Goal: Task Accomplishment & Management: Use online tool/utility

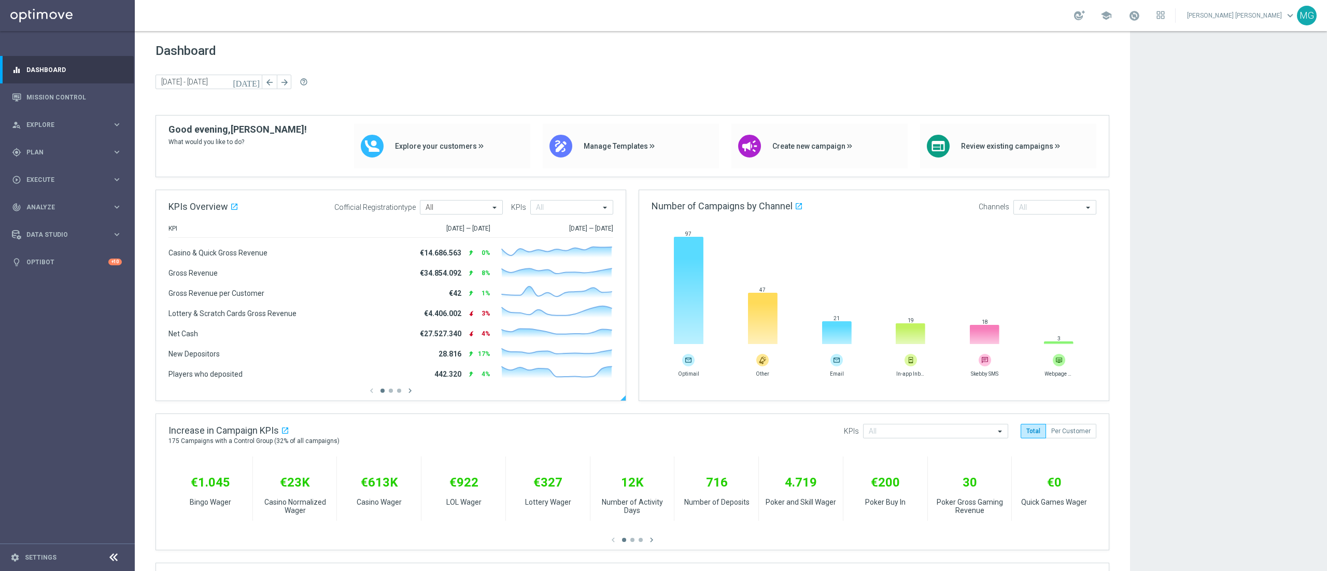
scroll to position [55, 0]
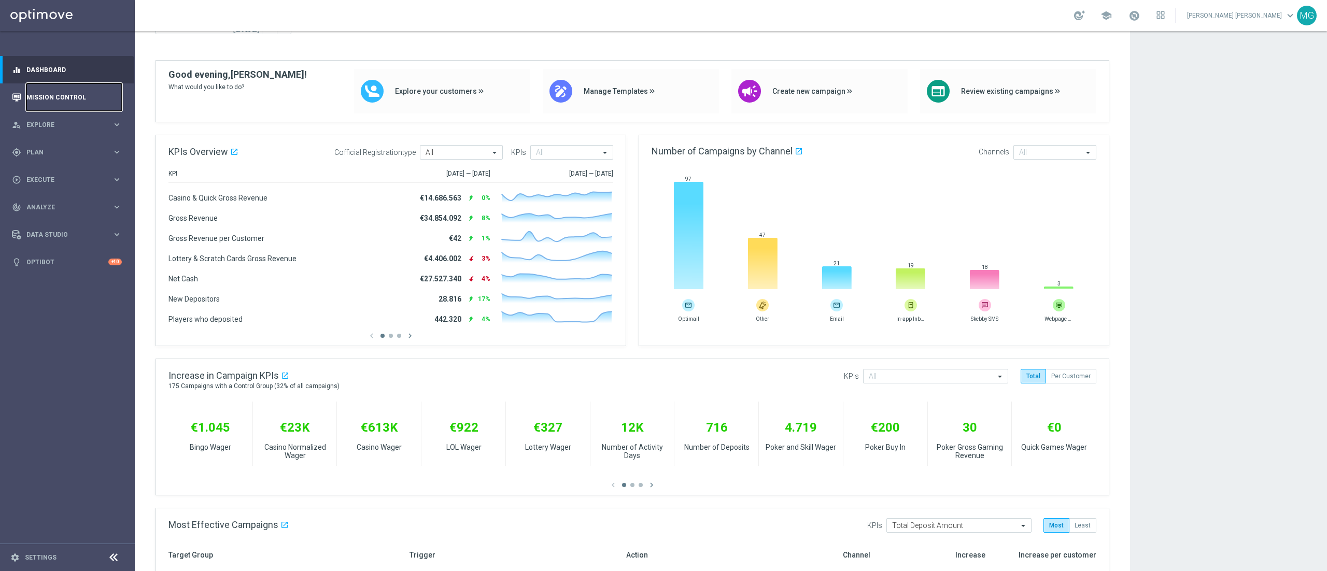
click at [60, 97] on link "Mission Control" at bounding box center [73, 96] width 95 height 27
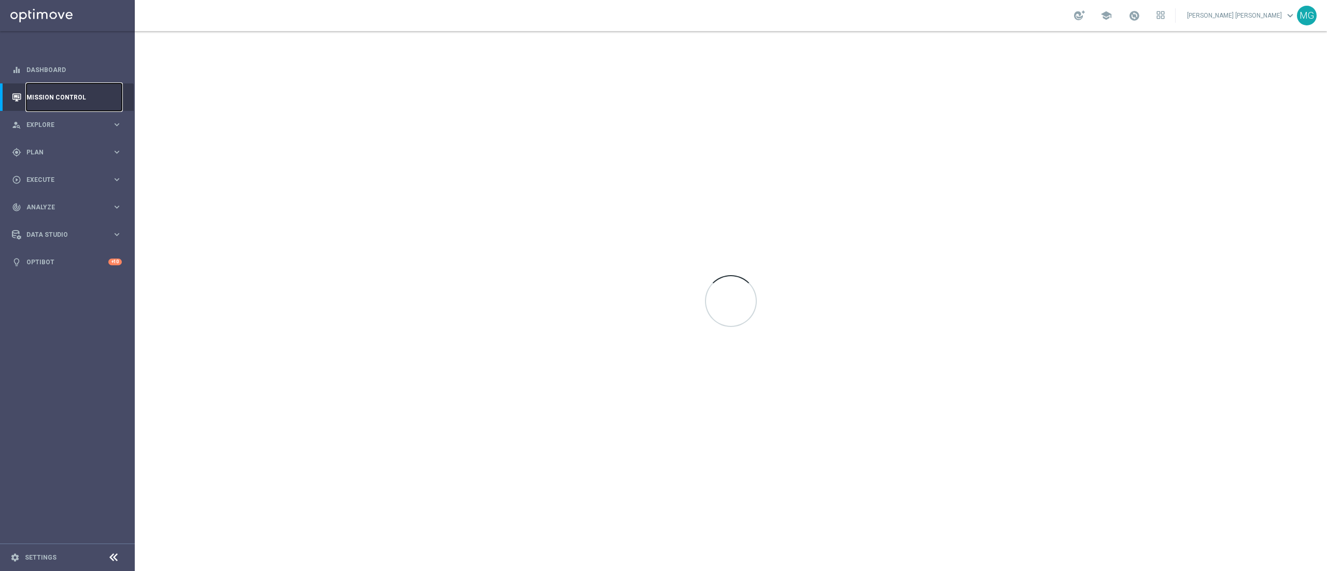
scroll to position [0, 0]
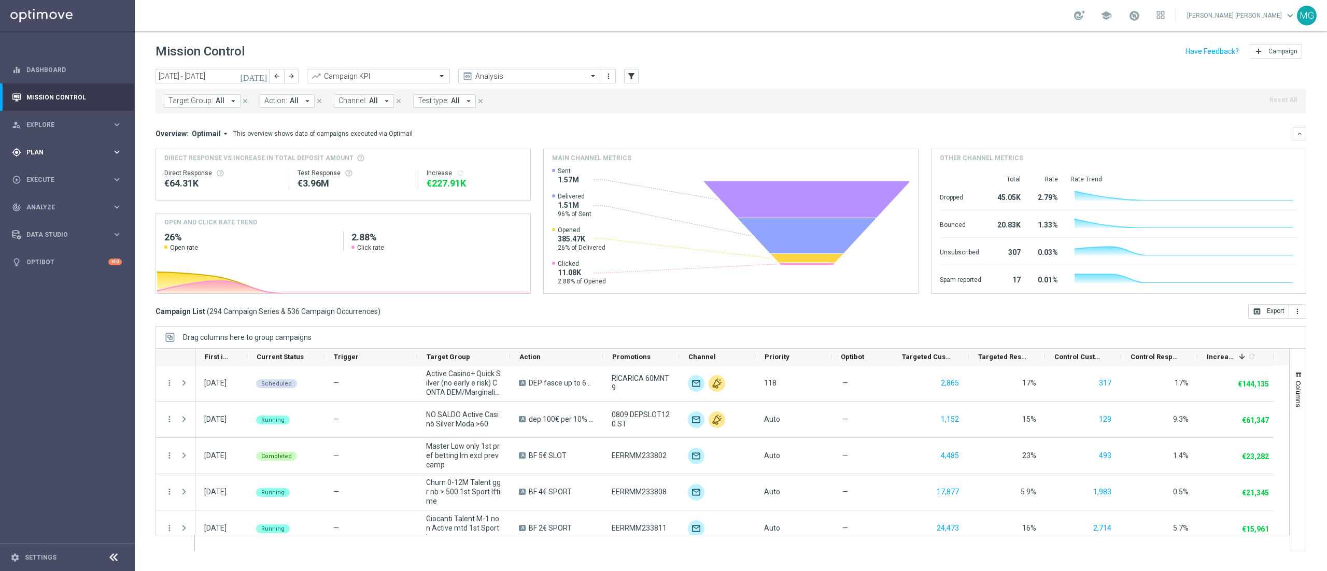
click at [48, 152] on span "Plan" at bounding box center [69, 152] width 86 height 6
click at [44, 221] on link "Streams" at bounding box center [67, 220] width 81 height 8
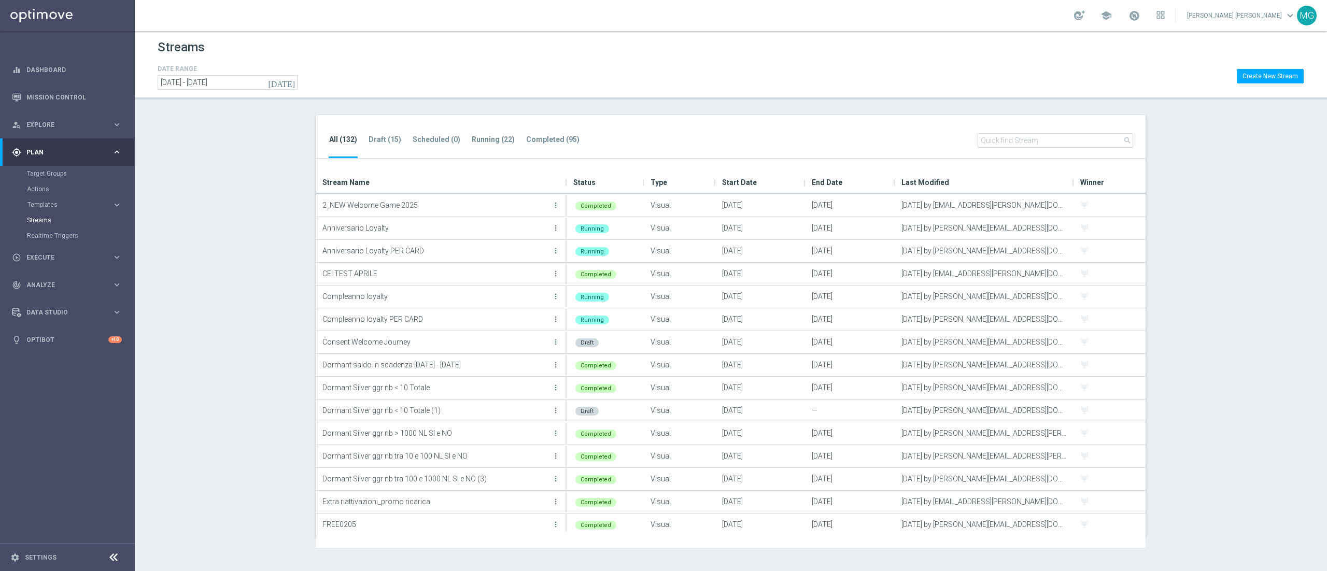
click at [1004, 135] on input "text" at bounding box center [1054, 140] width 155 height 15
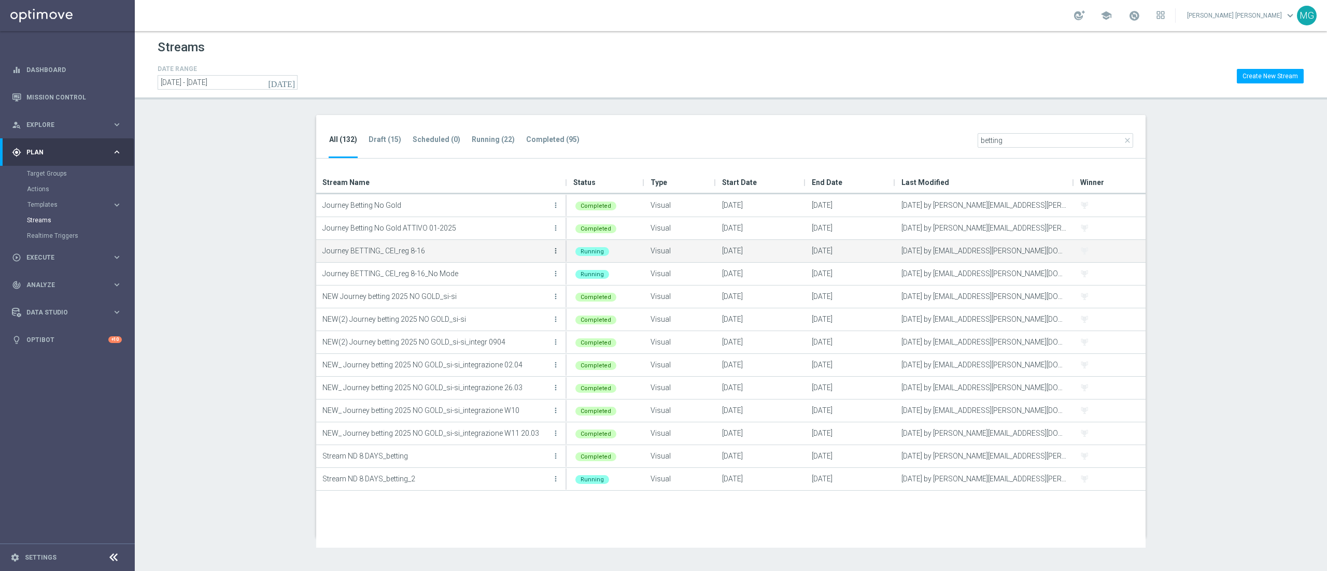
type input "betting"
click at [555, 250] on icon "more_vert" at bounding box center [555, 251] width 8 height 8
click at [508, 291] on div "create Edit" at bounding box center [508, 296] width 83 height 15
